Goal: Transaction & Acquisition: Register for event/course

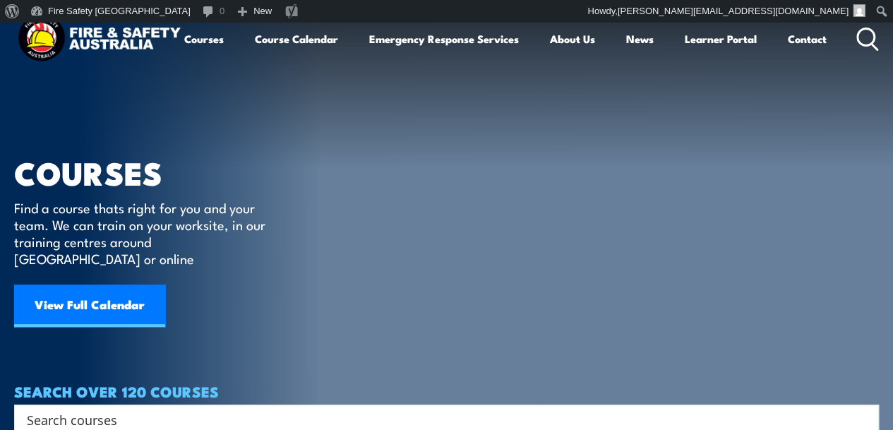
click at [102, 287] on link "View Full Calendar" at bounding box center [89, 305] width 151 height 42
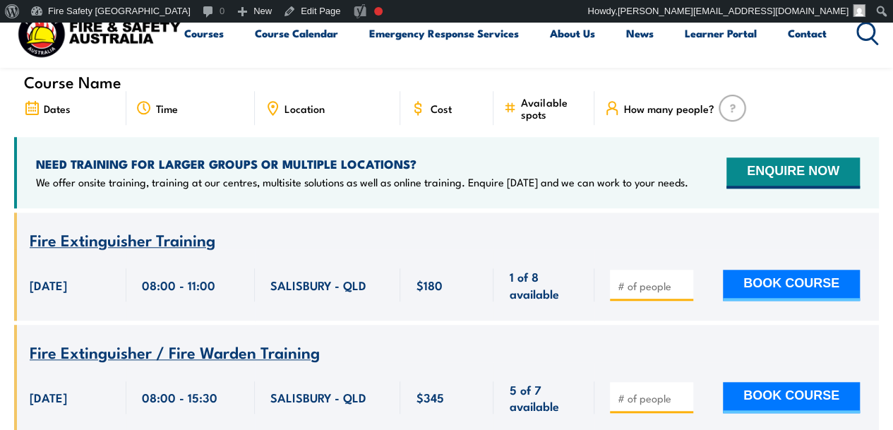
type input "1"
click at [680, 279] on input "1" at bounding box center [652, 286] width 71 height 14
click at [770, 270] on button "BOOK COURSE" at bounding box center [791, 285] width 137 height 31
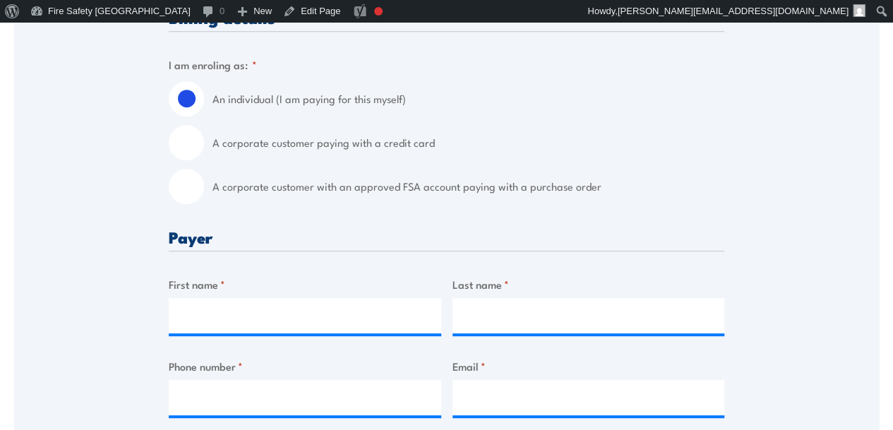
scroll to position [494, 0]
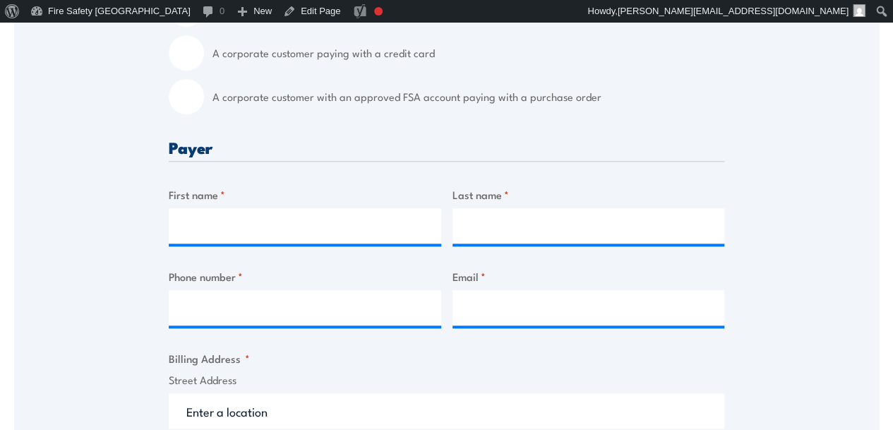
click at [183, 93] on input "A corporate customer with an approved FSA account paying with a purchase order" at bounding box center [186, 96] width 35 height 35
radio input "true"
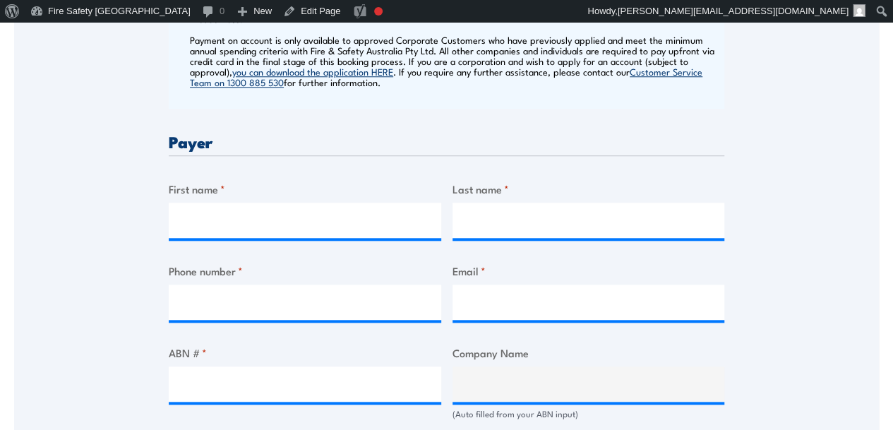
scroll to position [706, 0]
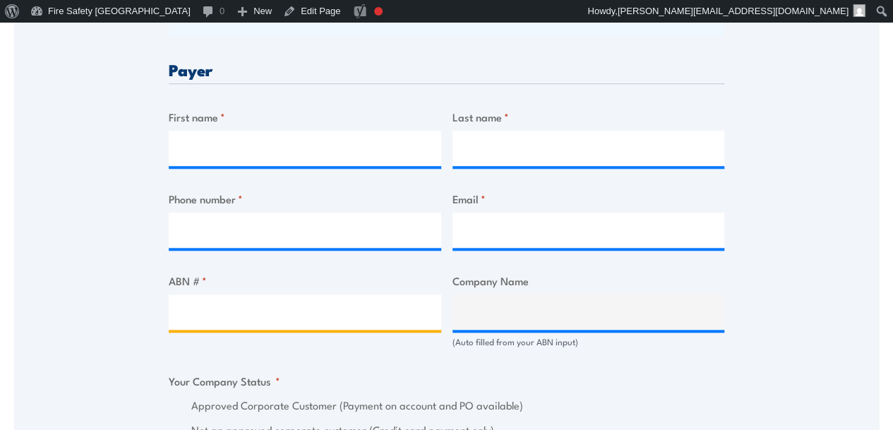
click at [264, 315] on input "ABN # *" at bounding box center [305, 311] width 272 height 35
type input "28010729950"
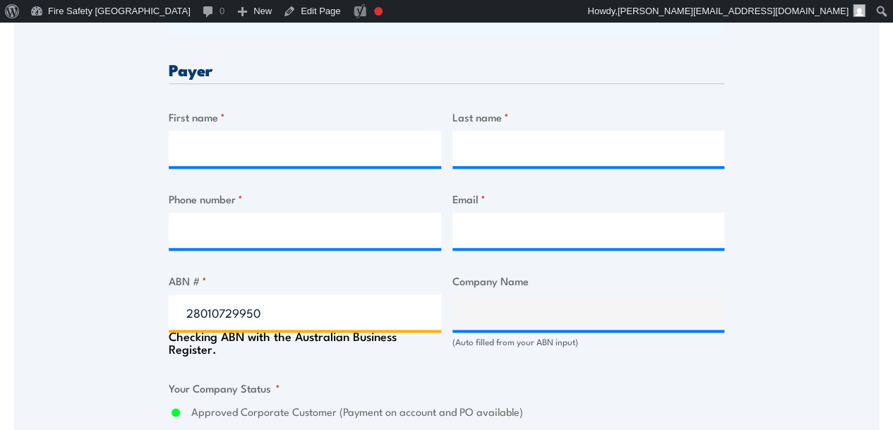
type input "AVEO GROUP LIMITED"
radio input "true"
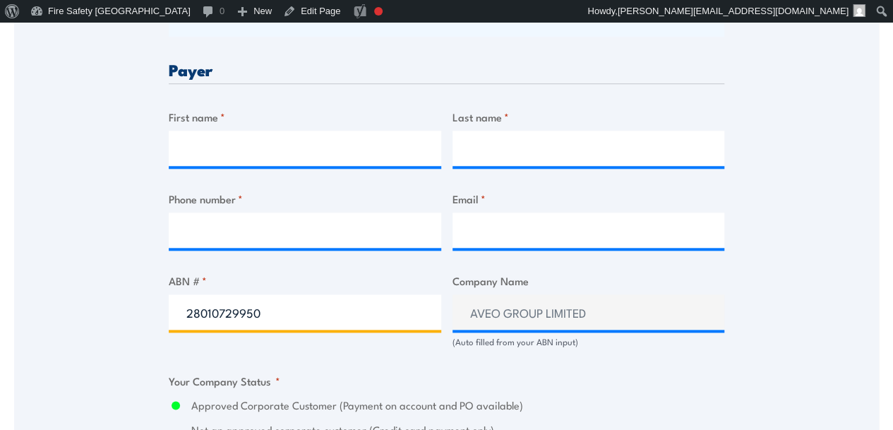
click at [301, 310] on input "28010729950" at bounding box center [305, 311] width 272 height 35
type input "17098323712"
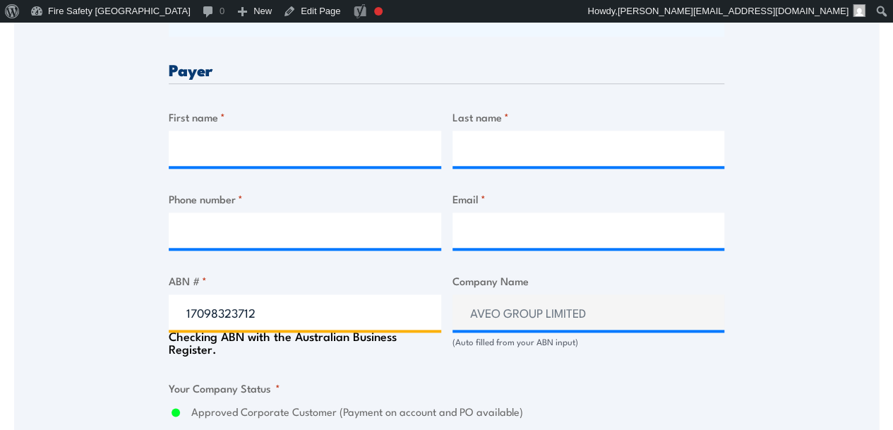
type input "FIRE AND SAFETY AUSTRALIA PTY LTD"
radio input "true"
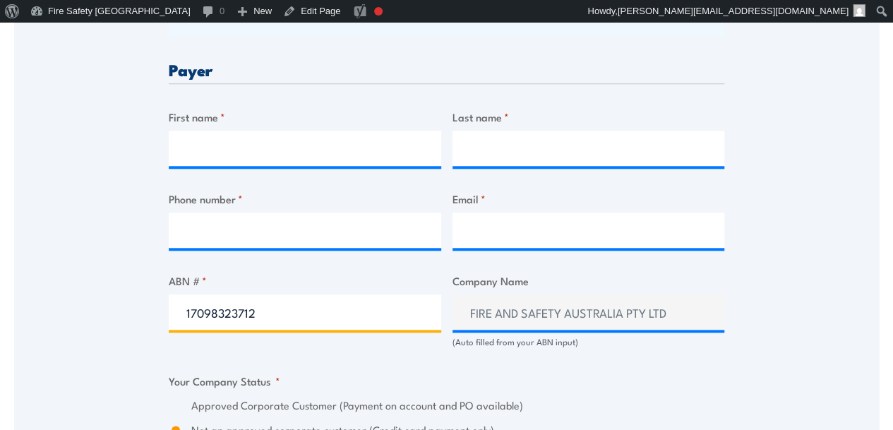
type input "17098323712"
